Goal: Information Seeking & Learning: Check status

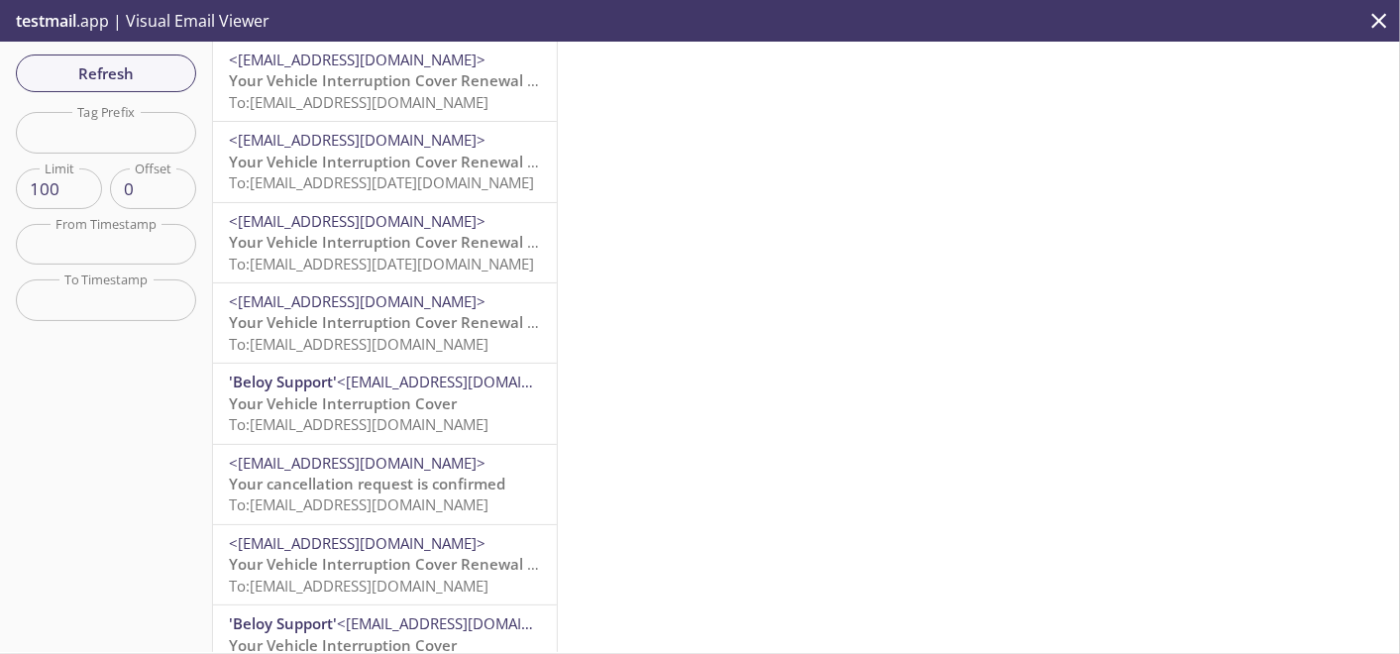
click at [393, 343] on span "To: [EMAIL_ADDRESS][DOMAIN_NAME]" at bounding box center [359, 344] width 260 height 20
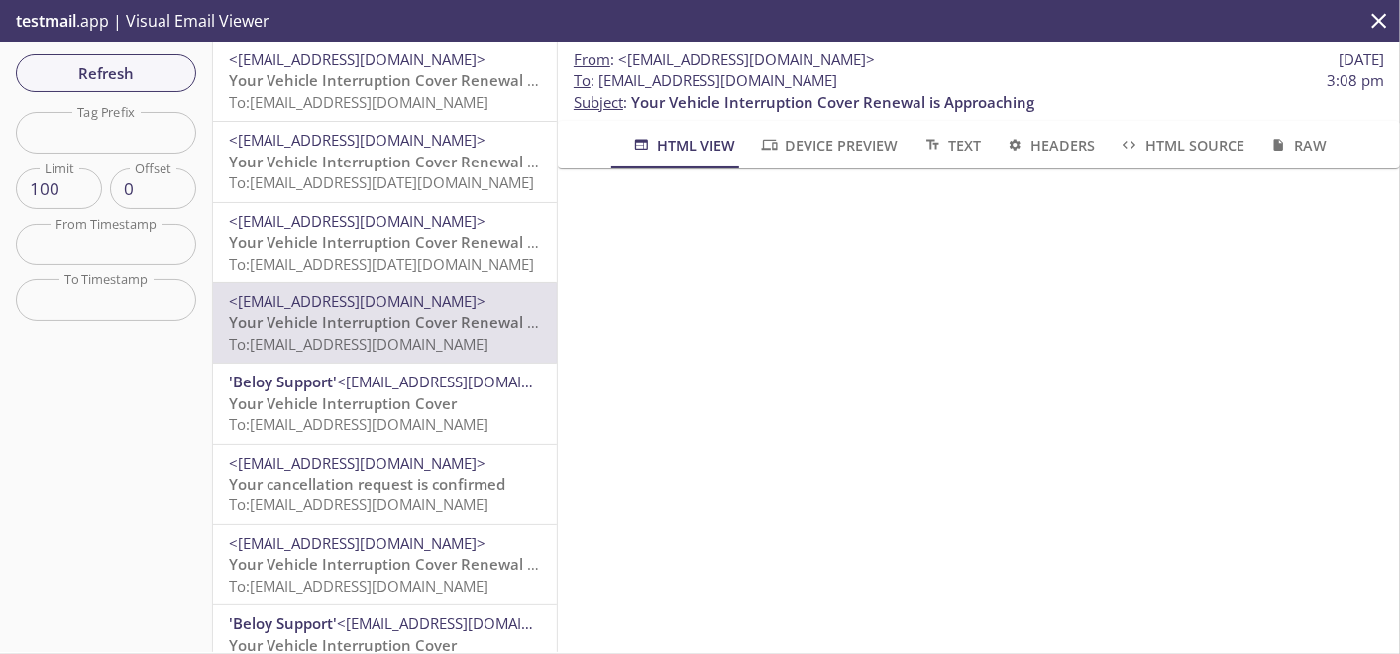
click at [377, 237] on span "Your Vehicle Interruption Cover Renewal is Approaching" at bounding box center [430, 242] width 403 height 20
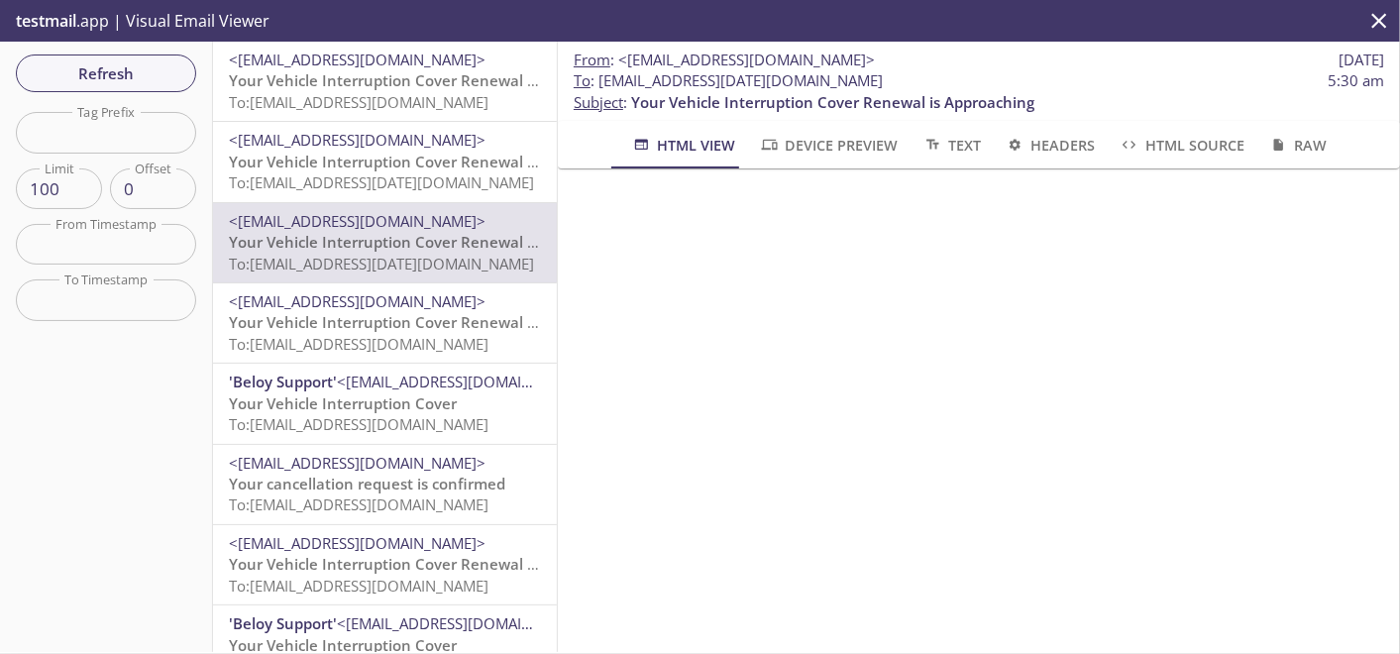
click at [300, 138] on span "<[EMAIL_ADDRESS][DOMAIN_NAME]>" at bounding box center [357, 140] width 257 height 20
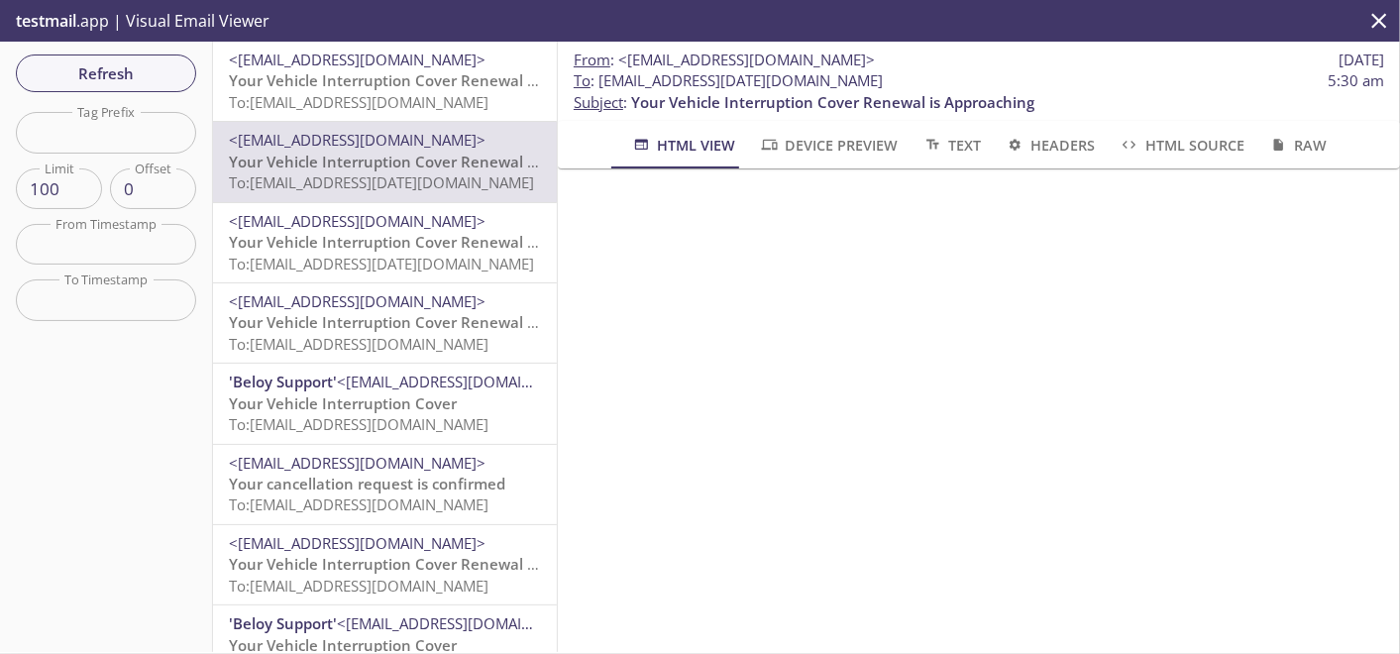
click at [308, 103] on span "To: [EMAIL_ADDRESS][DOMAIN_NAME]" at bounding box center [359, 102] width 260 height 20
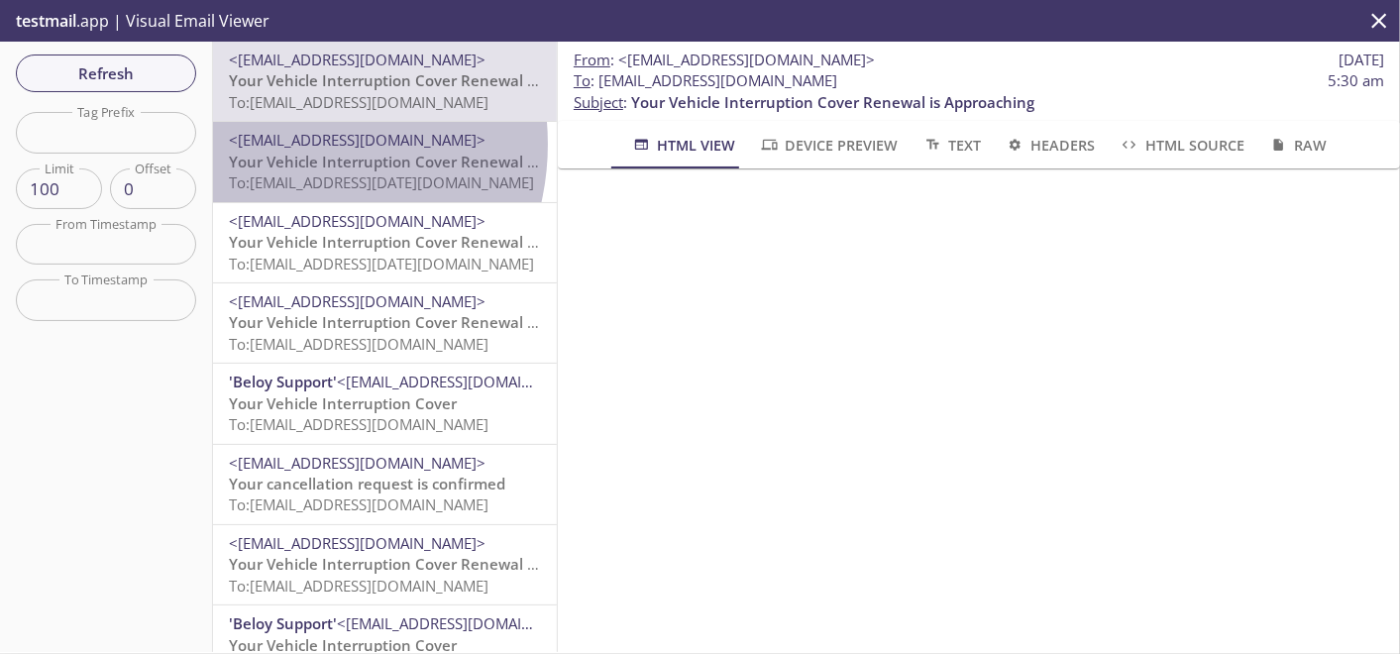
click at [280, 144] on span "<[EMAIL_ADDRESS][DOMAIN_NAME]>" at bounding box center [357, 140] width 257 height 20
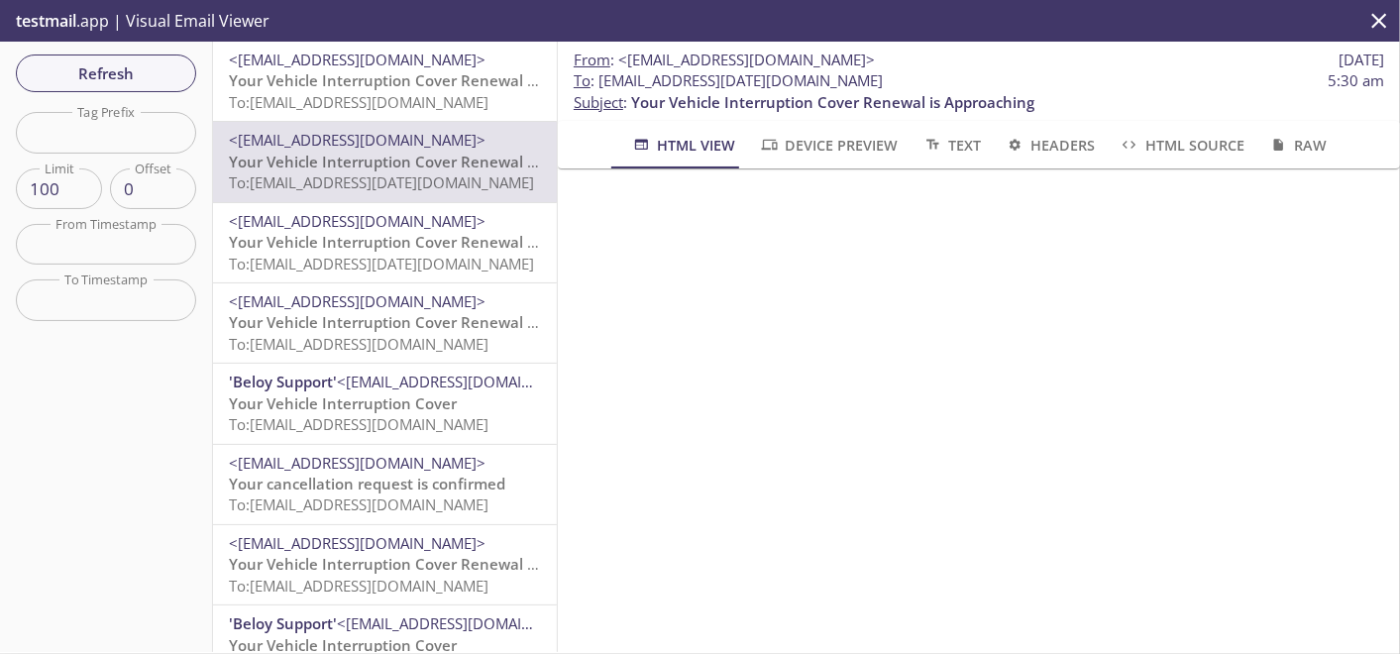
click at [271, 229] on span "<[EMAIL_ADDRESS][DOMAIN_NAME]>" at bounding box center [357, 221] width 257 height 20
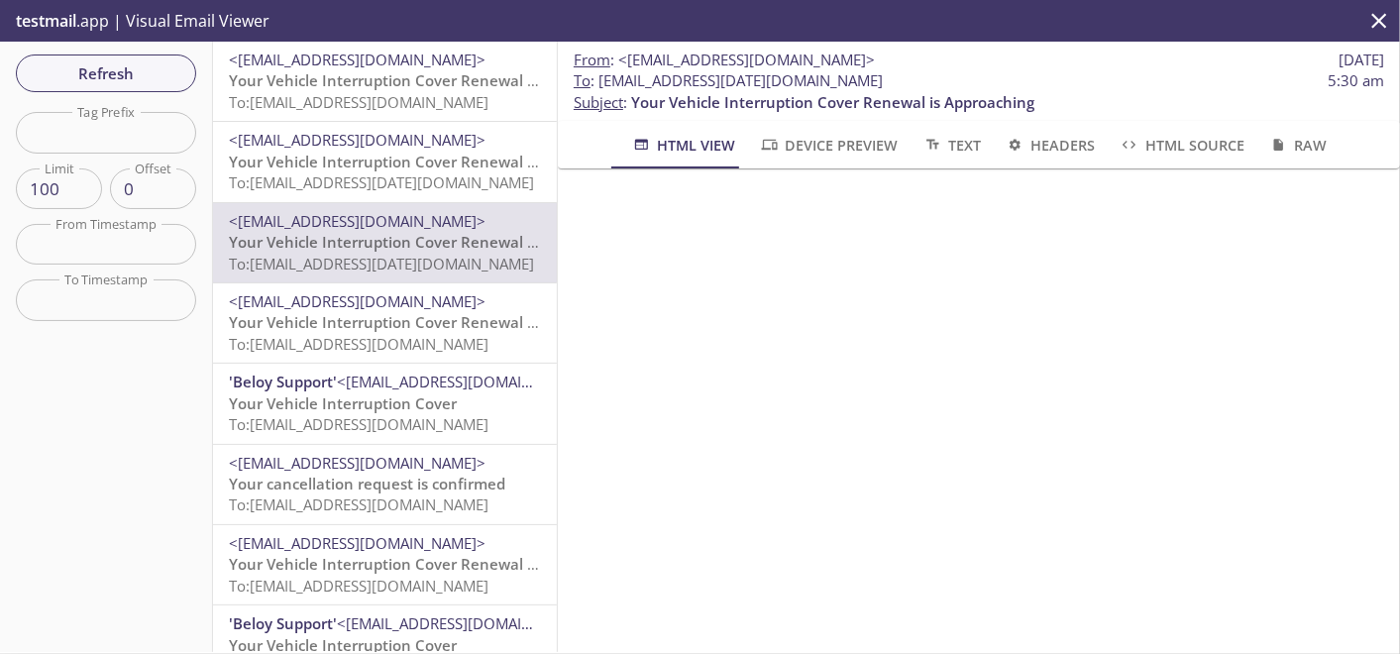
click at [411, 168] on span "Your Vehicle Interruption Cover Renewal is Approaching" at bounding box center [430, 162] width 403 height 20
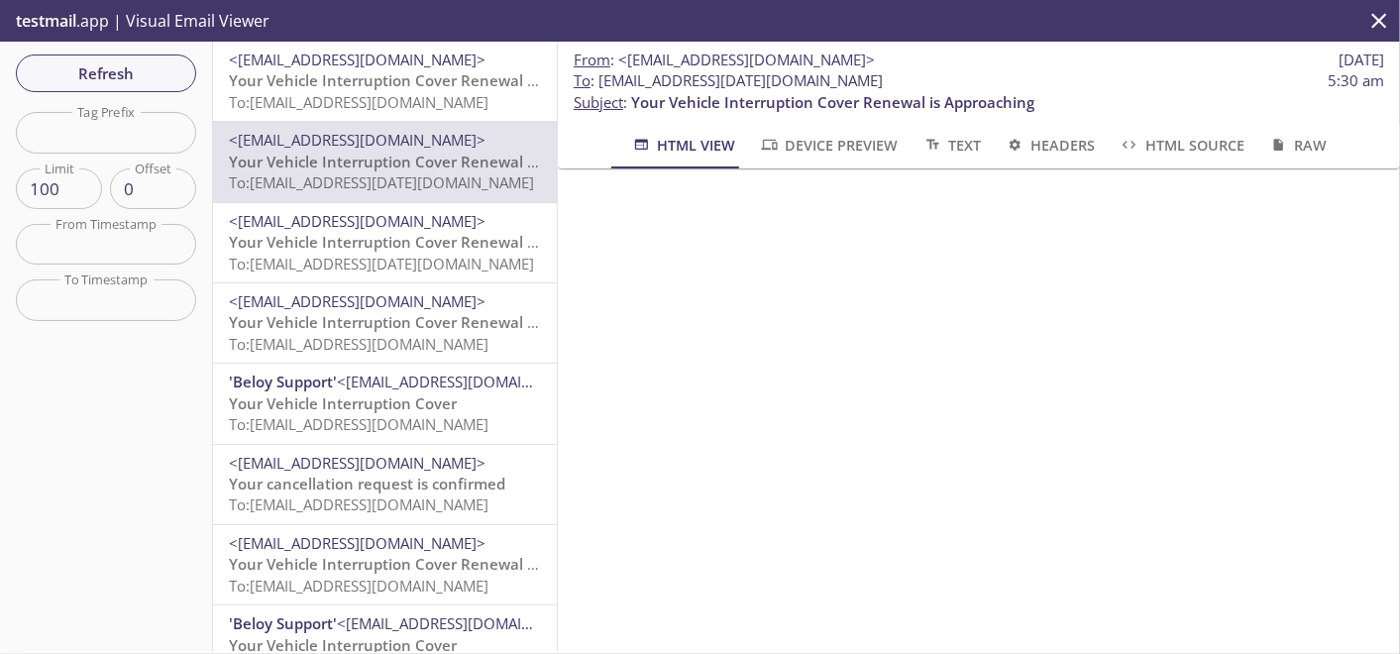
drag, startPoint x: 599, startPoint y: 80, endPoint x: 1037, endPoint y: 84, distance: 437.9
click at [1037, 84] on span "To : [EMAIL_ADDRESS][DATE][DOMAIN_NAME] 5:30 am" at bounding box center [979, 80] width 810 height 21
copy span "[EMAIL_ADDRESS][DATE][DOMAIN_NAME]"
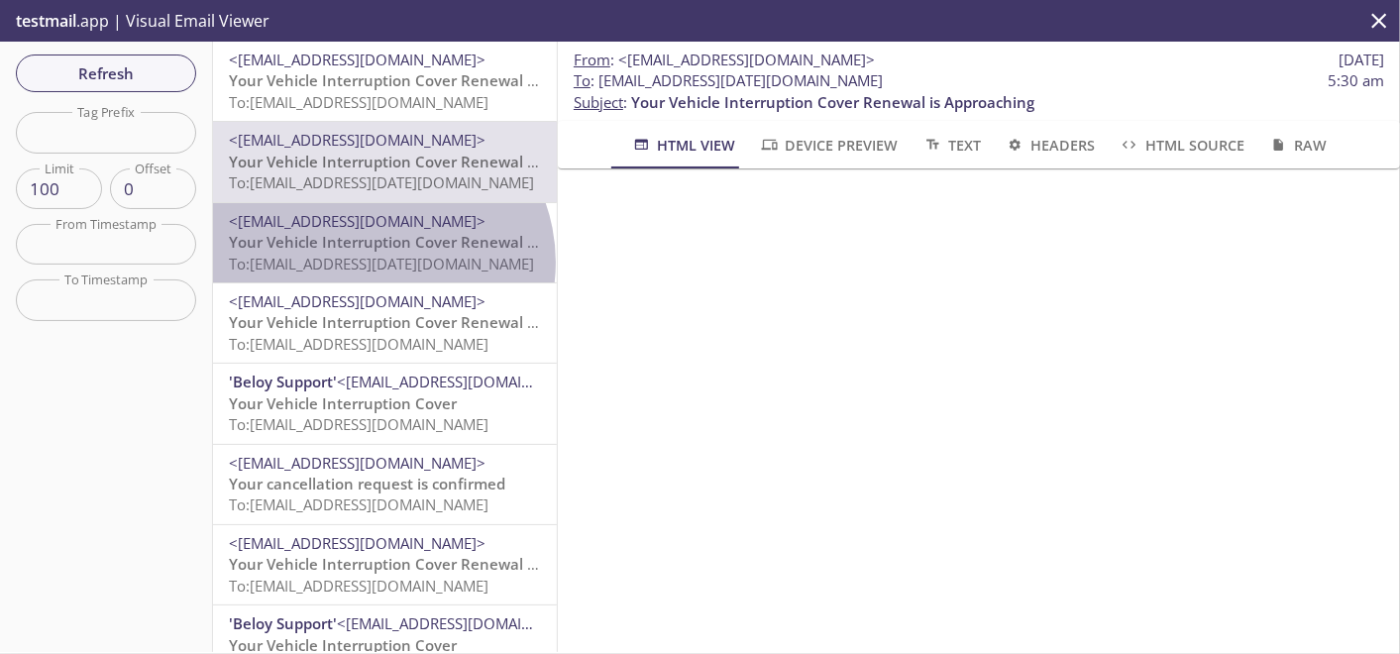
click at [378, 263] on span "To: [EMAIL_ADDRESS][DATE][DOMAIN_NAME]" at bounding box center [381, 264] width 305 height 20
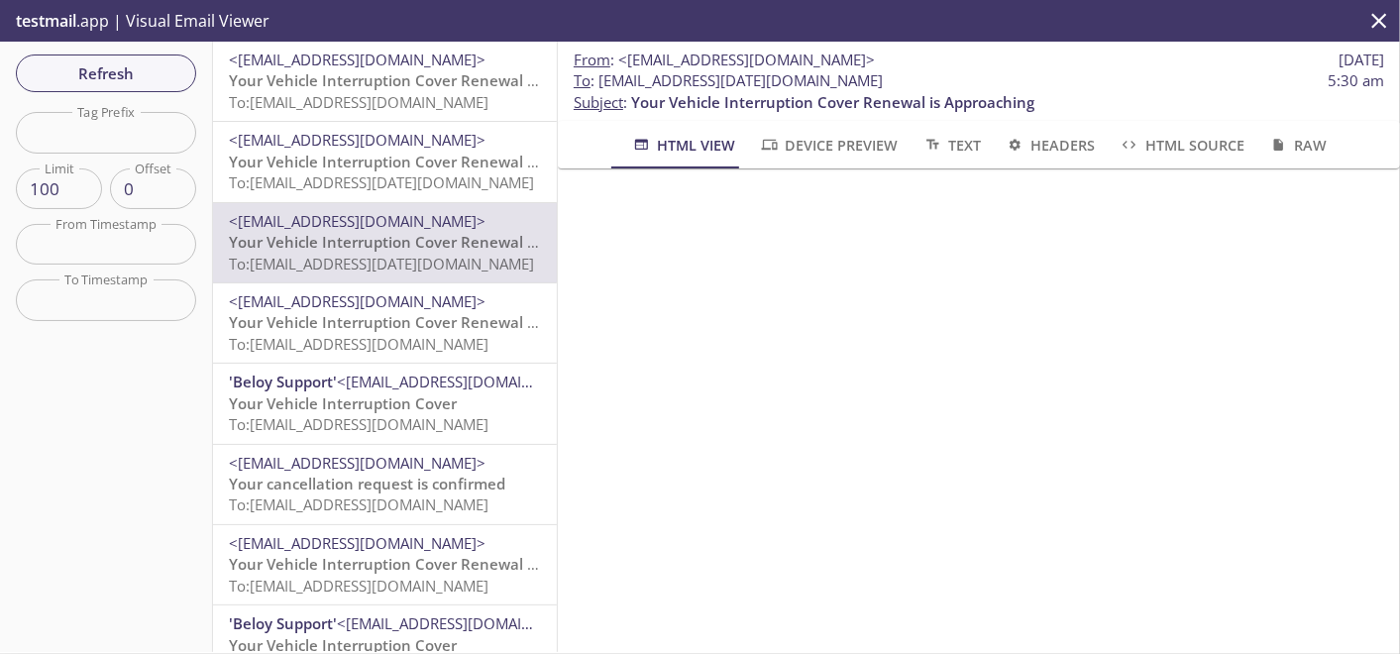
click at [403, 97] on span "To: [EMAIL_ADDRESS][DOMAIN_NAME]" at bounding box center [359, 102] width 260 height 20
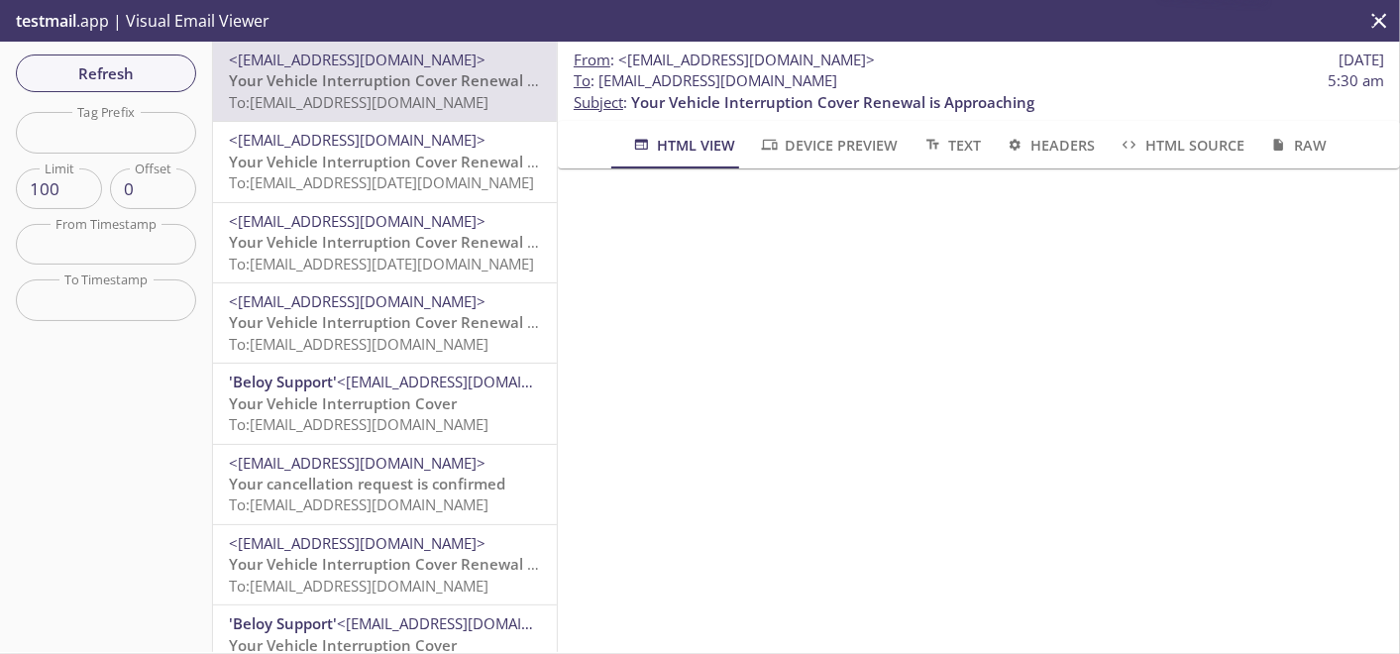
drag, startPoint x: 599, startPoint y: 81, endPoint x: 968, endPoint y: 87, distance: 368.6
click at [837, 87] on span "To : [EMAIL_ADDRESS][DOMAIN_NAME]" at bounding box center [706, 80] width 264 height 21
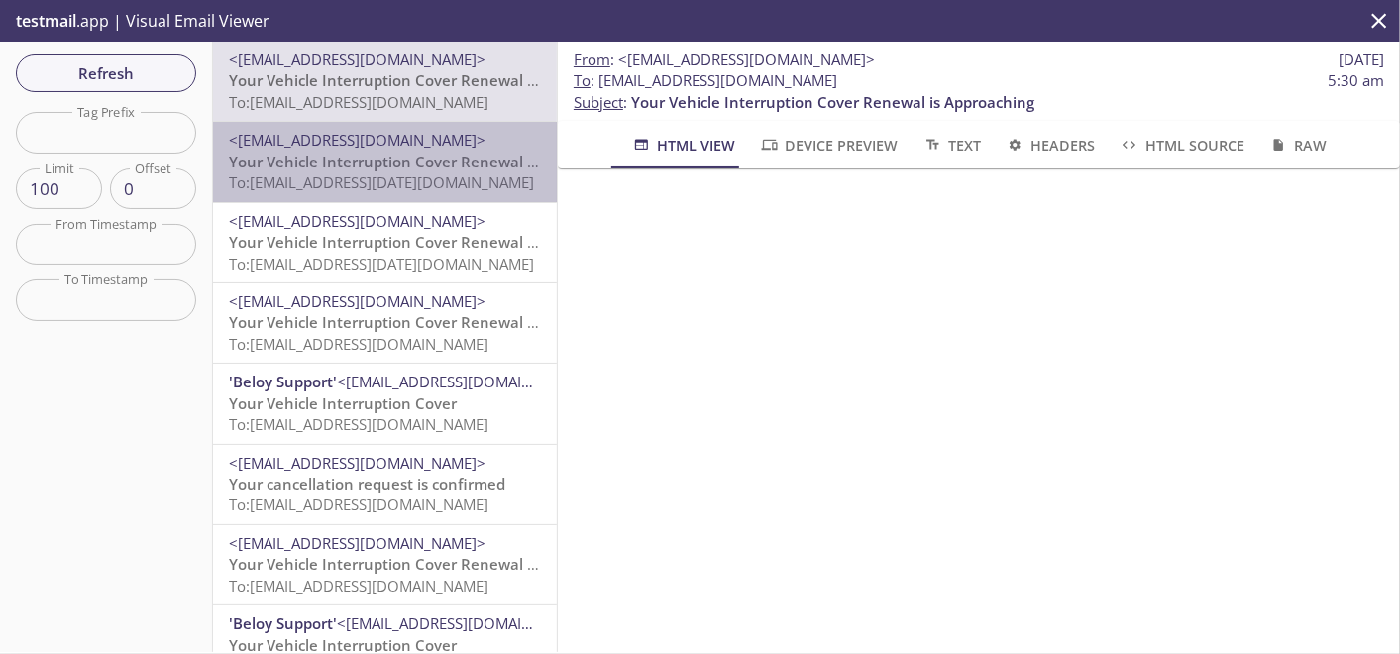
click at [432, 183] on span "To: [EMAIL_ADDRESS][DATE][DOMAIN_NAME]" at bounding box center [381, 182] width 305 height 20
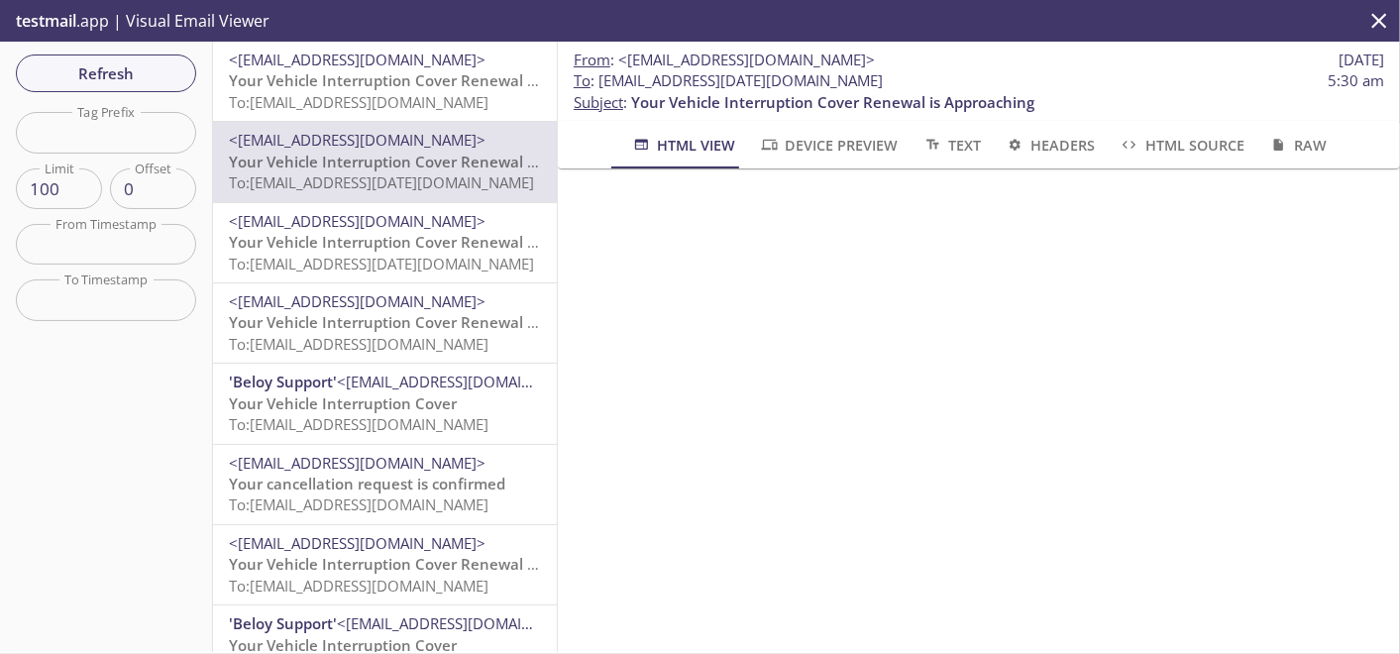
click at [418, 96] on span "To: [EMAIL_ADDRESS][DOMAIN_NAME]" at bounding box center [359, 102] width 260 height 20
